Goal: Check status: Check status

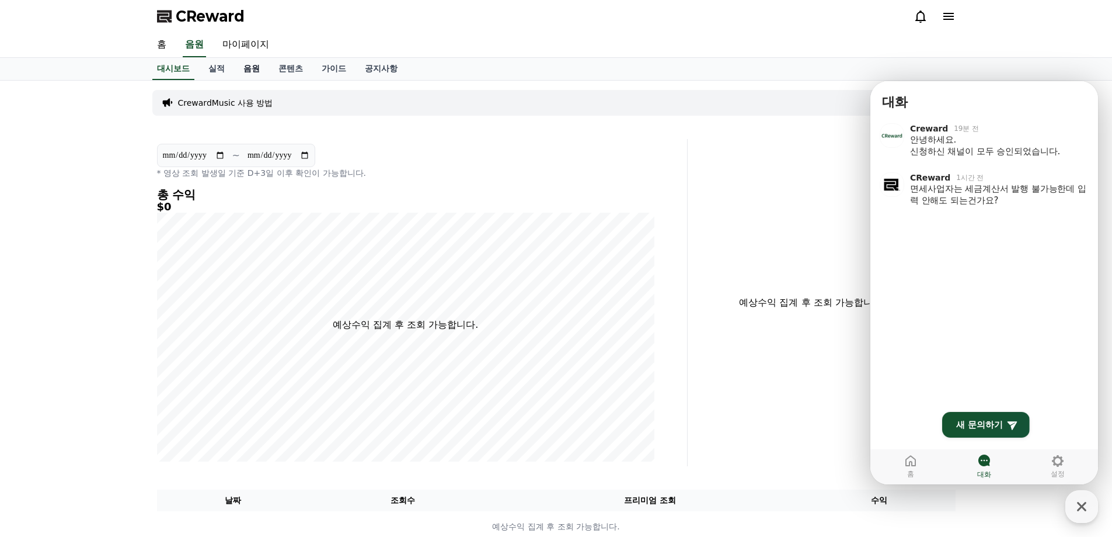
click at [247, 71] on link "음원" at bounding box center [251, 69] width 35 height 22
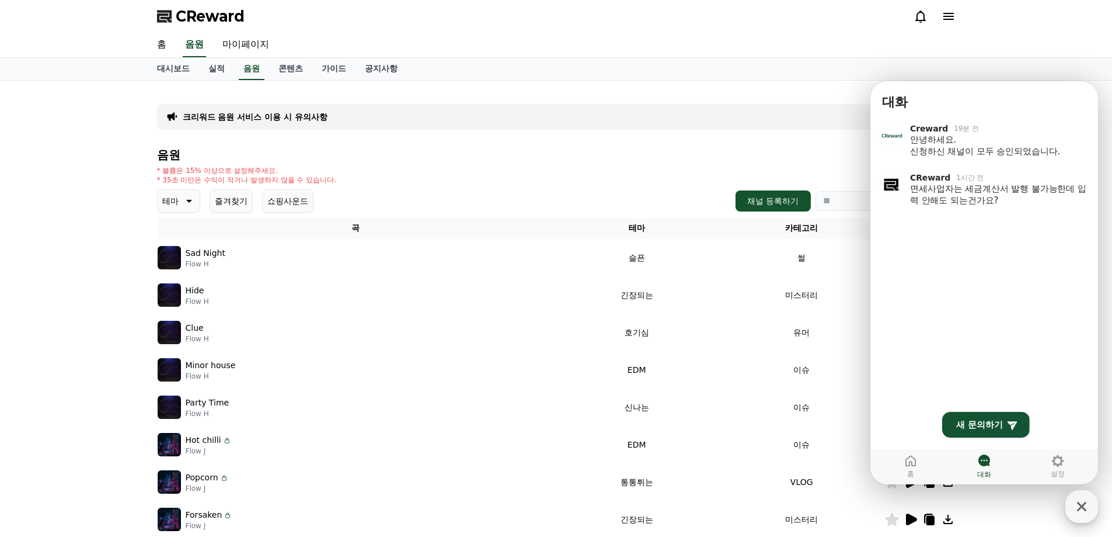
click at [1078, 501] on icon "button" at bounding box center [1081, 506] width 21 height 21
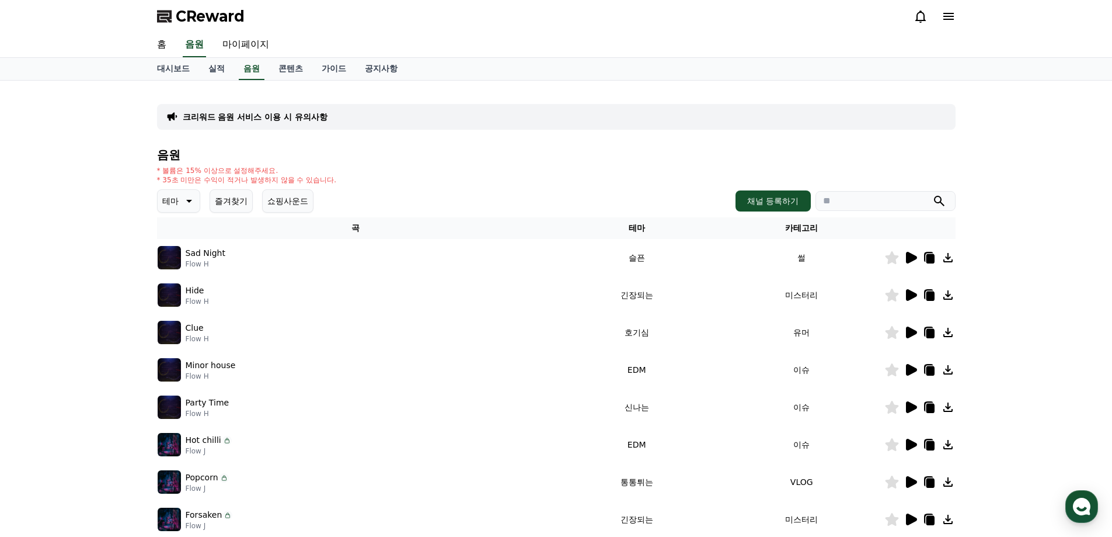
click at [912, 259] on icon at bounding box center [911, 258] width 11 height 12
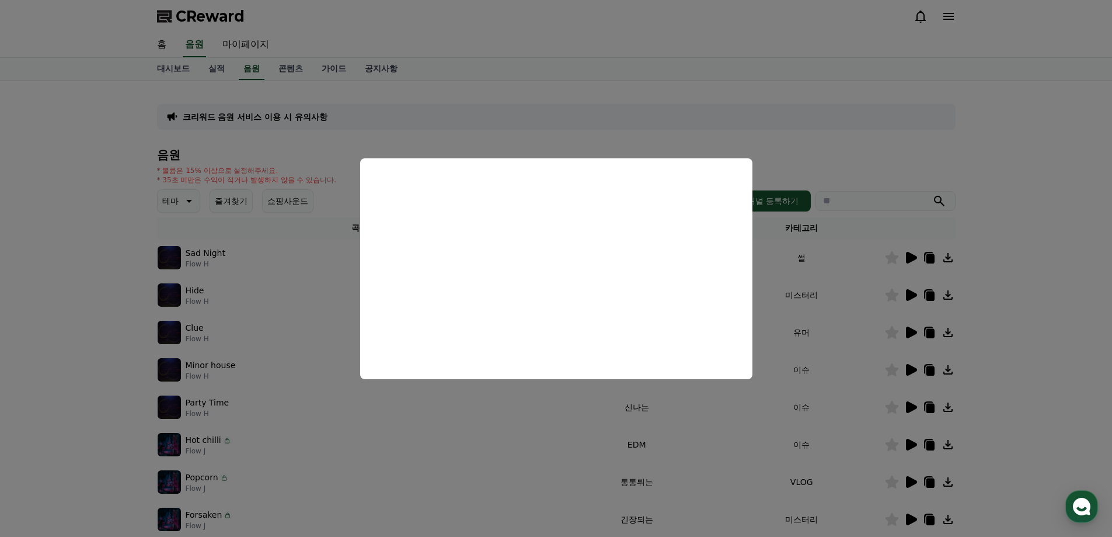
click at [125, 232] on button "close modal" at bounding box center [556, 268] width 1112 height 537
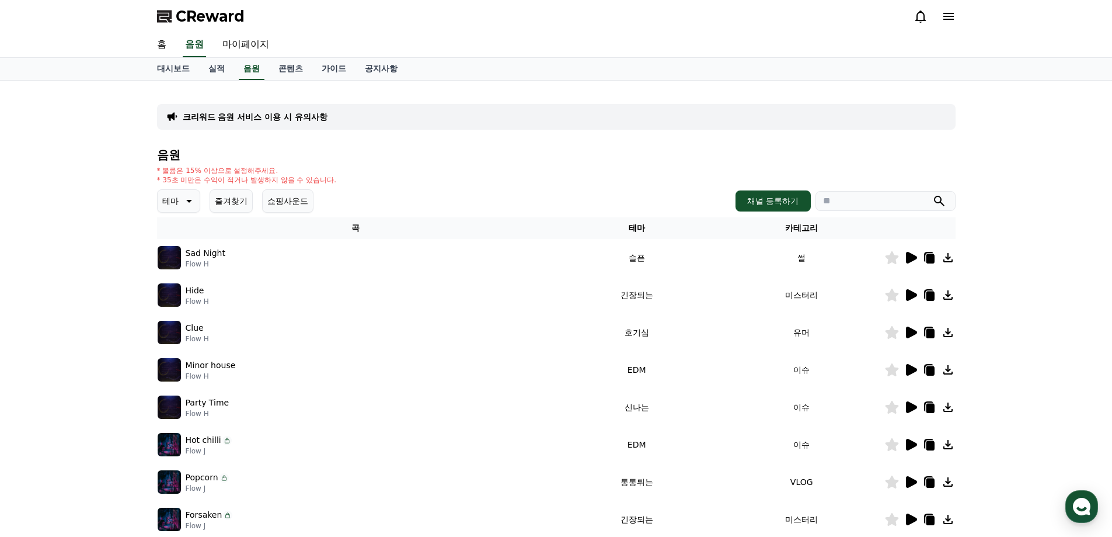
click at [933, 257] on icon at bounding box center [930, 258] width 8 height 9
click at [910, 259] on icon at bounding box center [911, 258] width 11 height 12
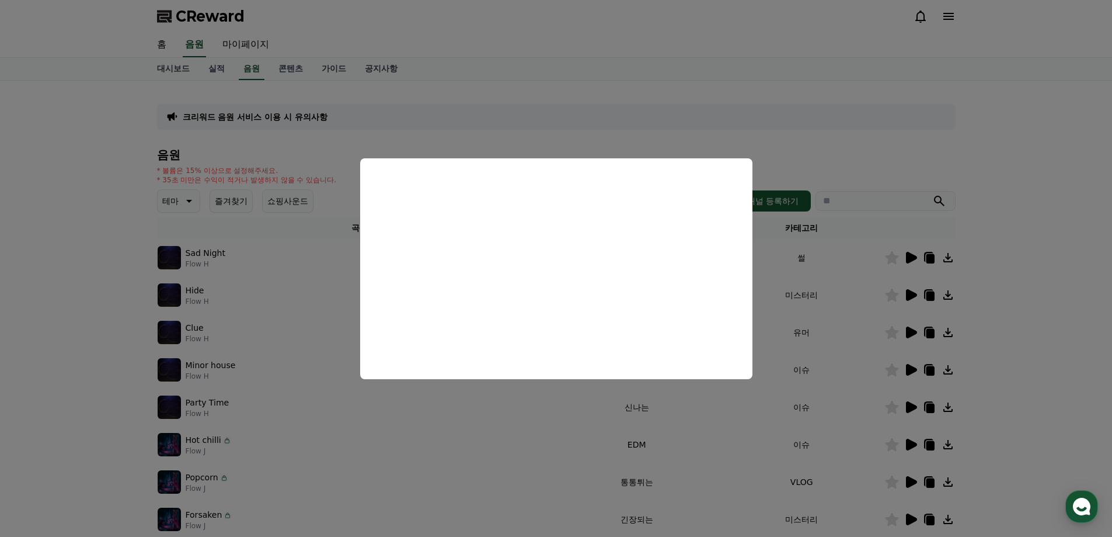
click at [95, 165] on button "close modal" at bounding box center [556, 268] width 1112 height 537
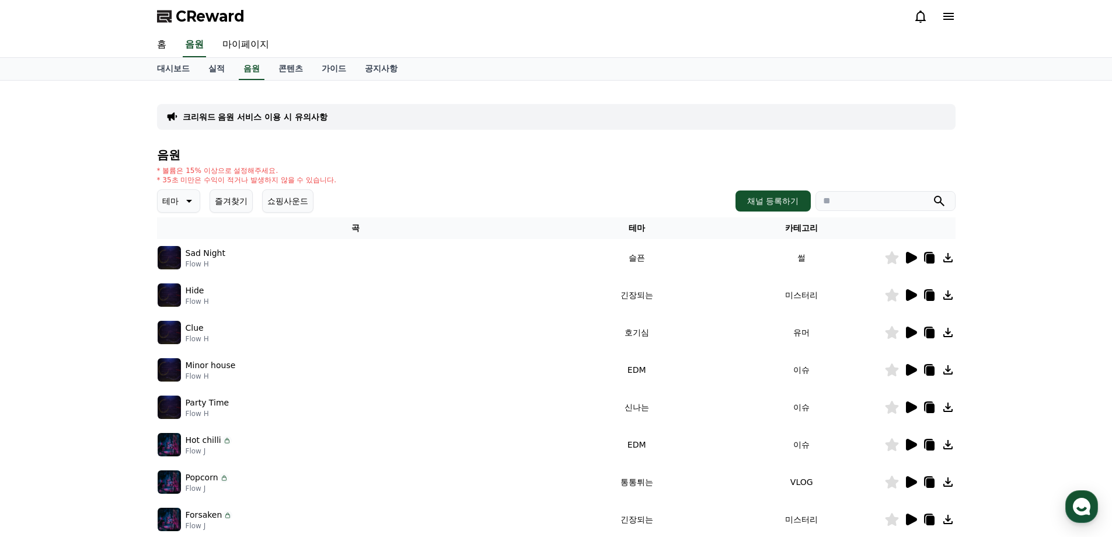
click at [908, 333] on icon at bounding box center [911, 332] width 11 height 12
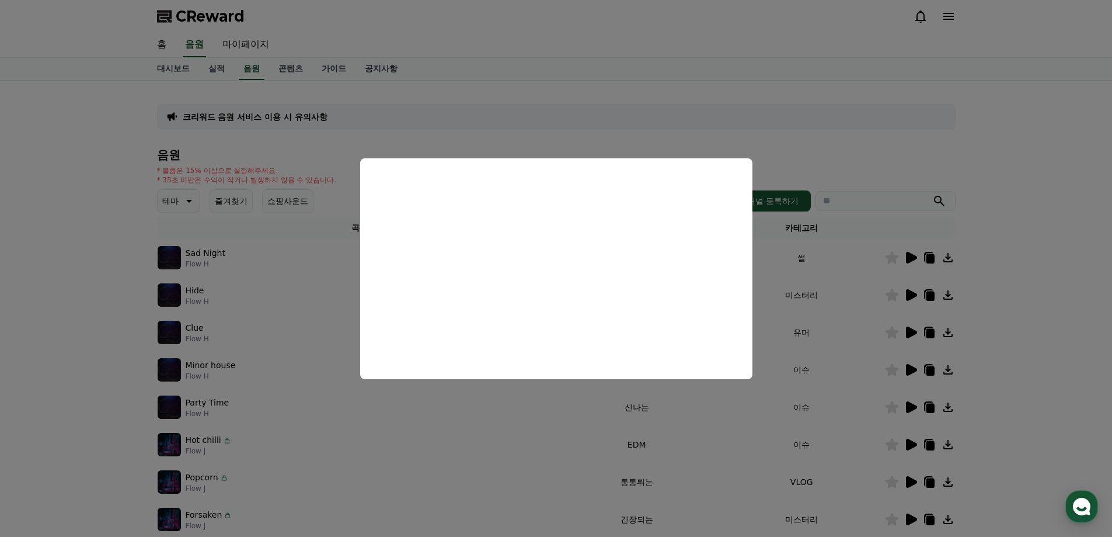
drag, startPoint x: 136, startPoint y: 223, endPoint x: 158, endPoint y: 231, distance: 23.4
click at [136, 223] on button "close modal" at bounding box center [556, 268] width 1112 height 537
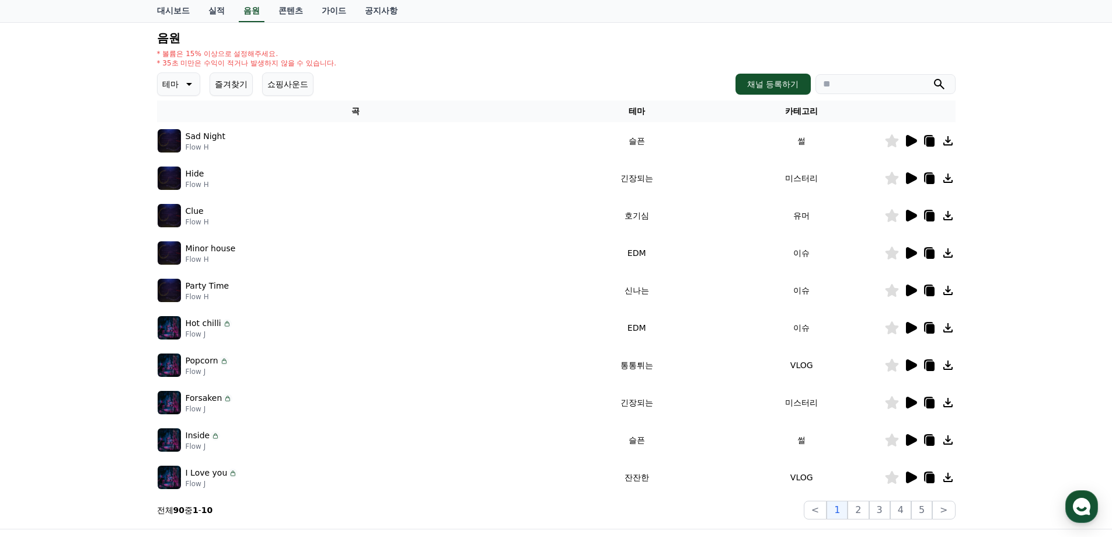
click at [912, 330] on icon at bounding box center [911, 328] width 11 height 12
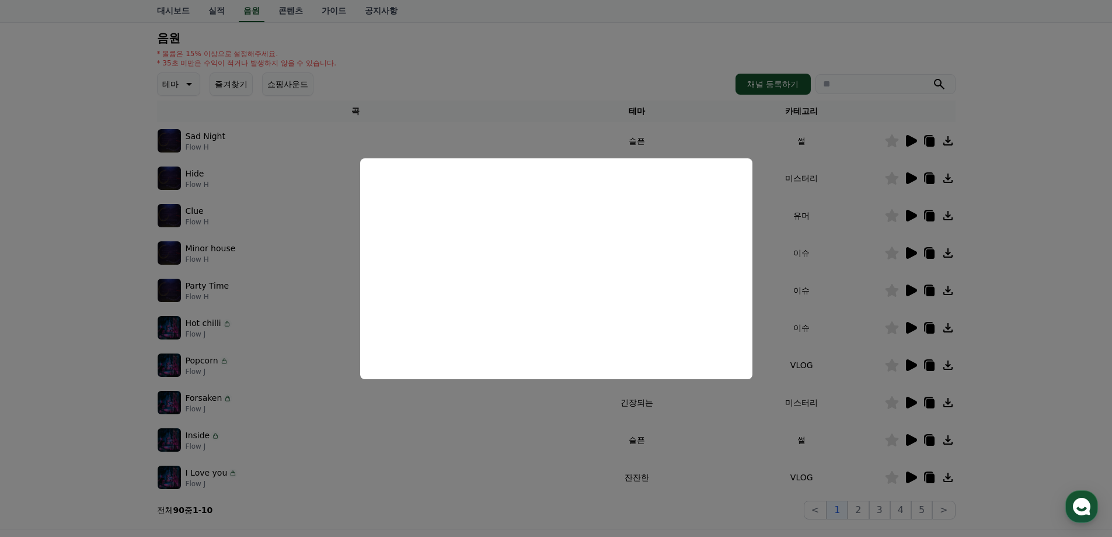
click at [1041, 312] on button "close modal" at bounding box center [556, 268] width 1112 height 537
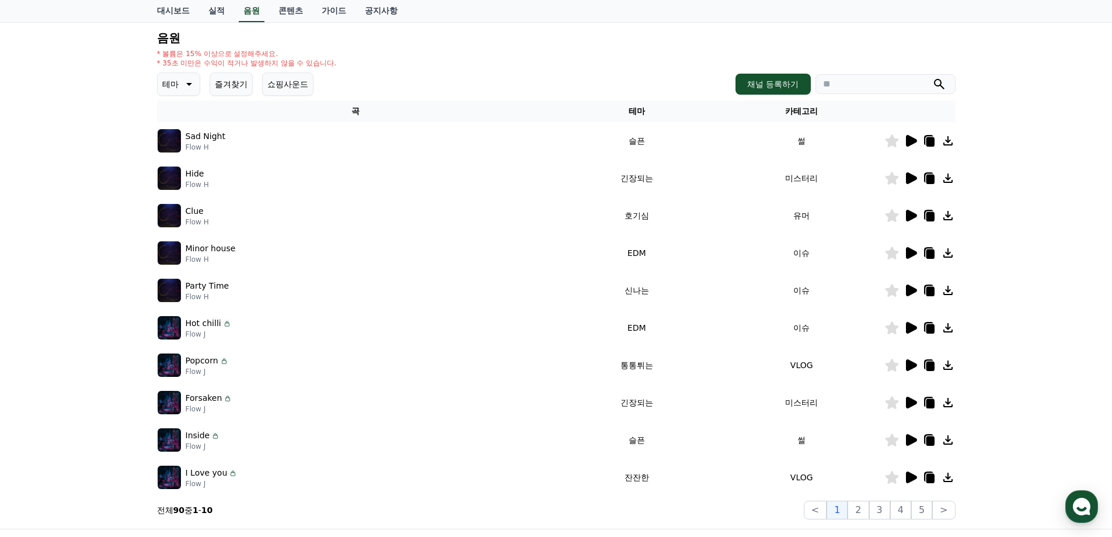
click at [908, 256] on icon at bounding box center [911, 253] width 11 height 12
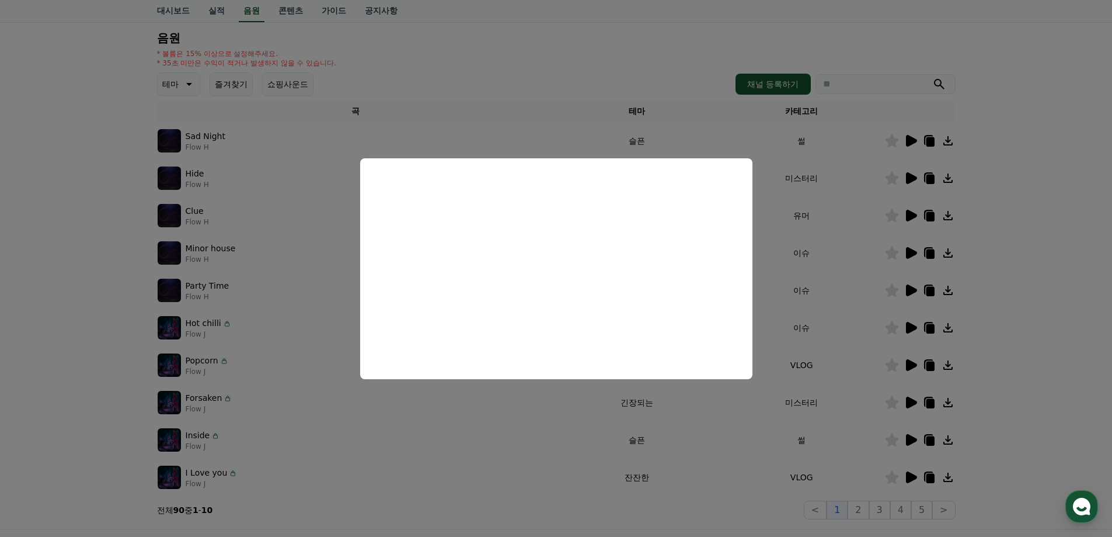
click at [1053, 294] on button "close modal" at bounding box center [556, 268] width 1112 height 537
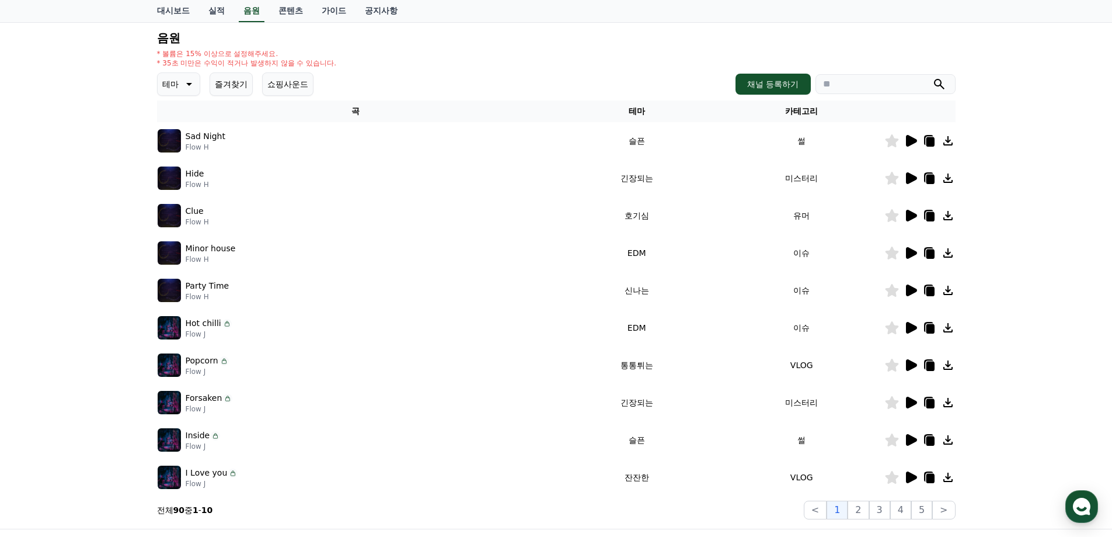
click at [907, 328] on icon at bounding box center [911, 328] width 11 height 12
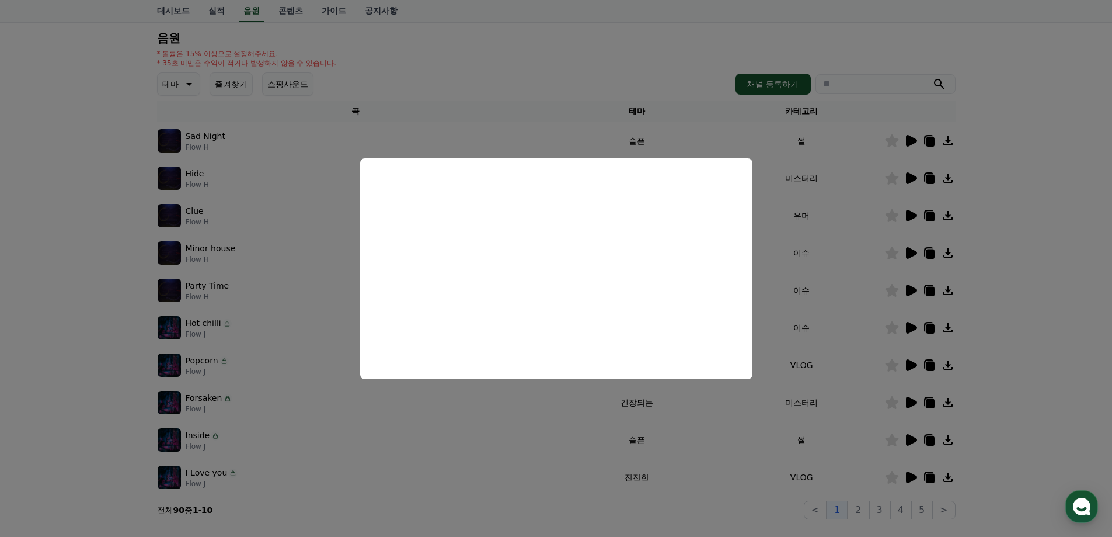
click at [1022, 327] on button "close modal" at bounding box center [556, 268] width 1112 height 537
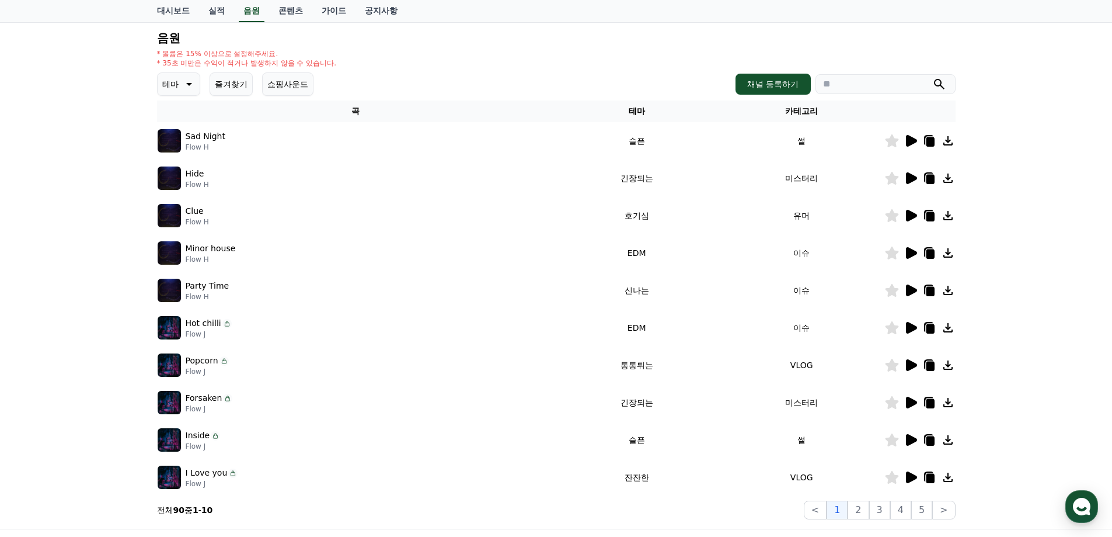
click at [928, 326] on icon at bounding box center [930, 328] width 8 height 9
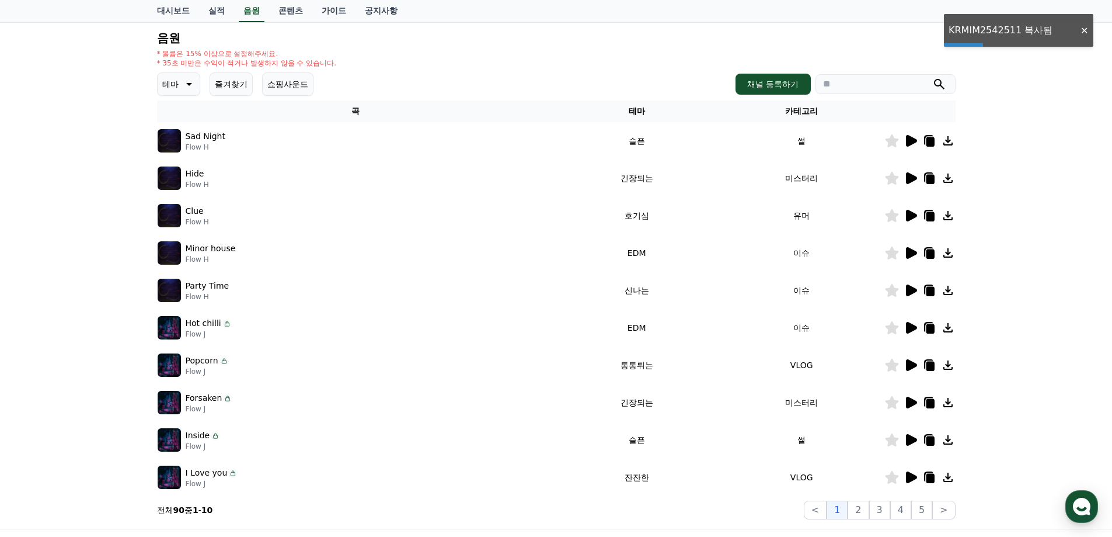
click at [911, 290] on icon at bounding box center [911, 290] width 11 height 12
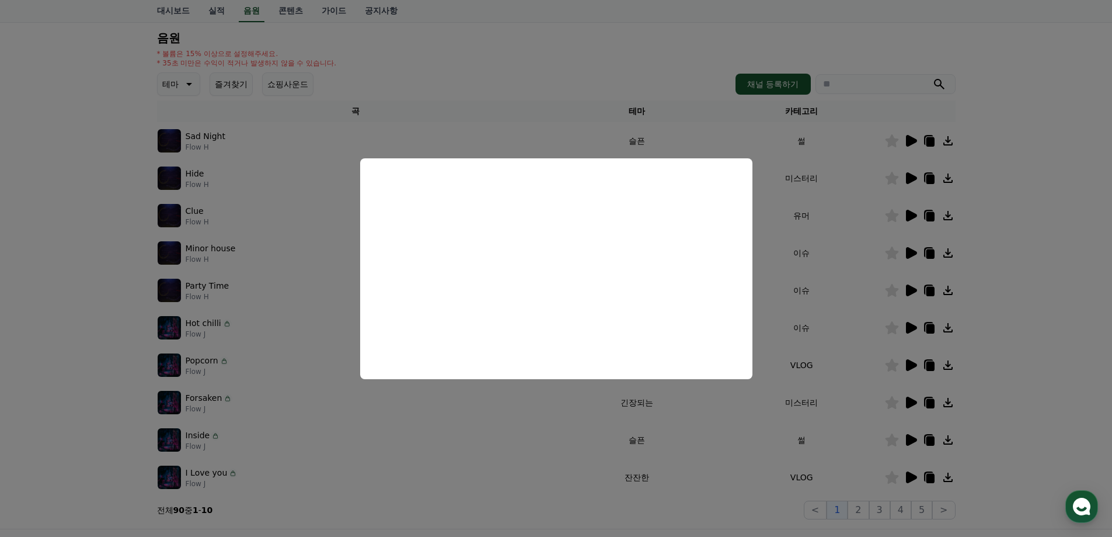
click at [1016, 321] on button "close modal" at bounding box center [556, 268] width 1112 height 537
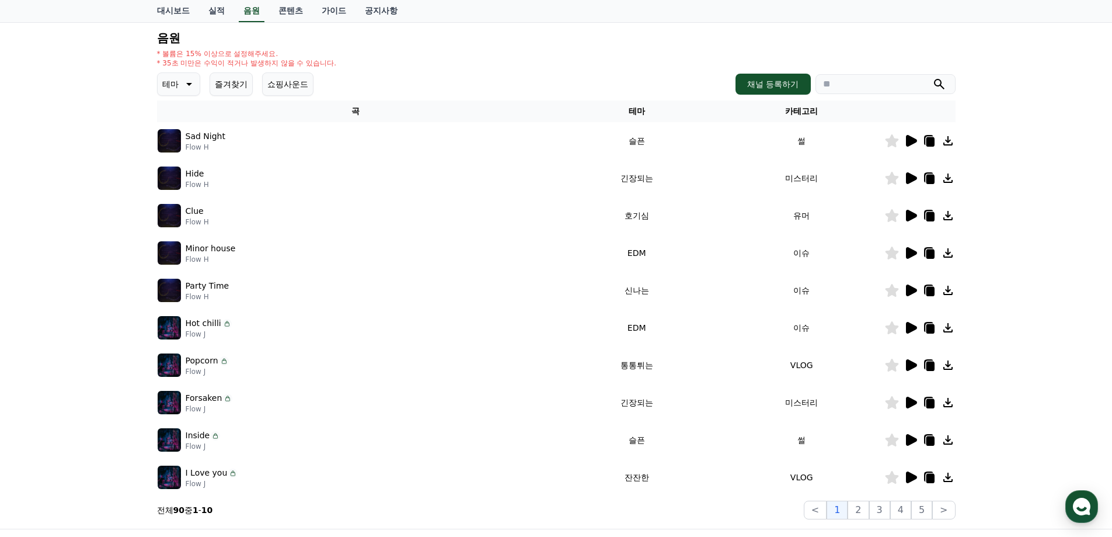
click at [911, 290] on icon at bounding box center [911, 290] width 11 height 12
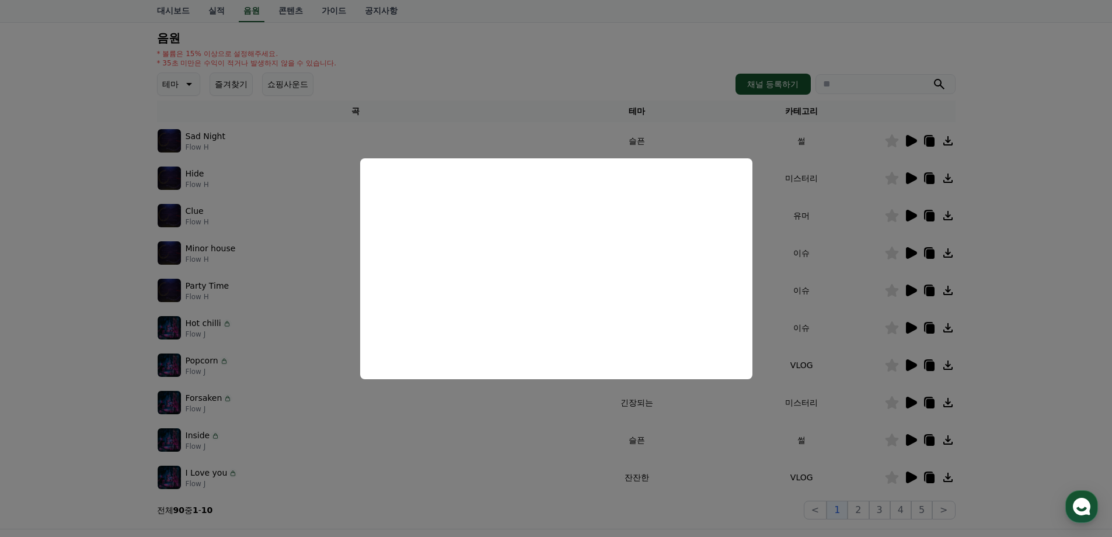
click at [1028, 296] on button "close modal" at bounding box center [556, 268] width 1112 height 537
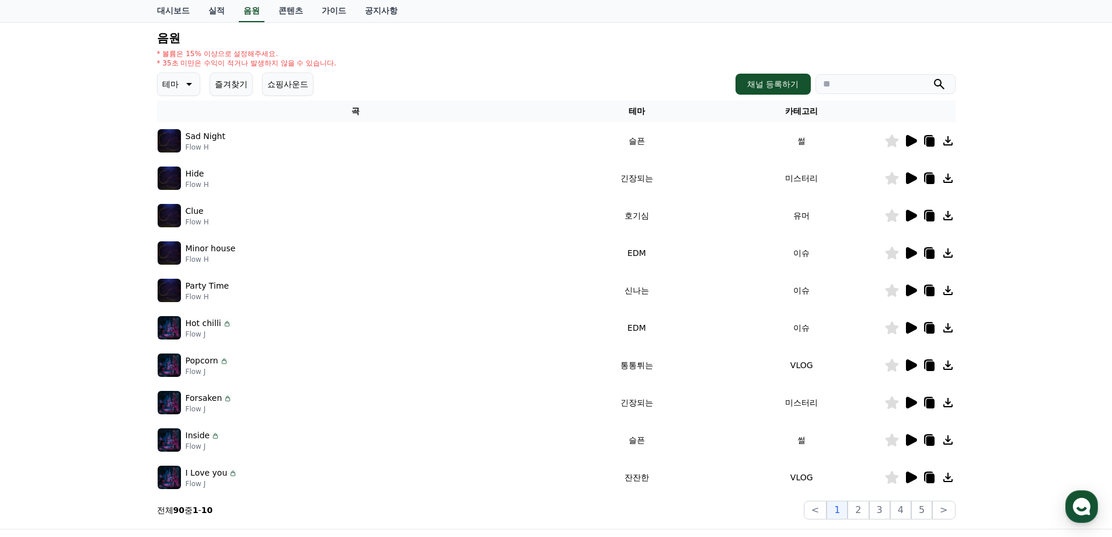
click at [928, 289] on icon at bounding box center [930, 291] width 8 height 9
